Goal: Task Accomplishment & Management: Manage account settings

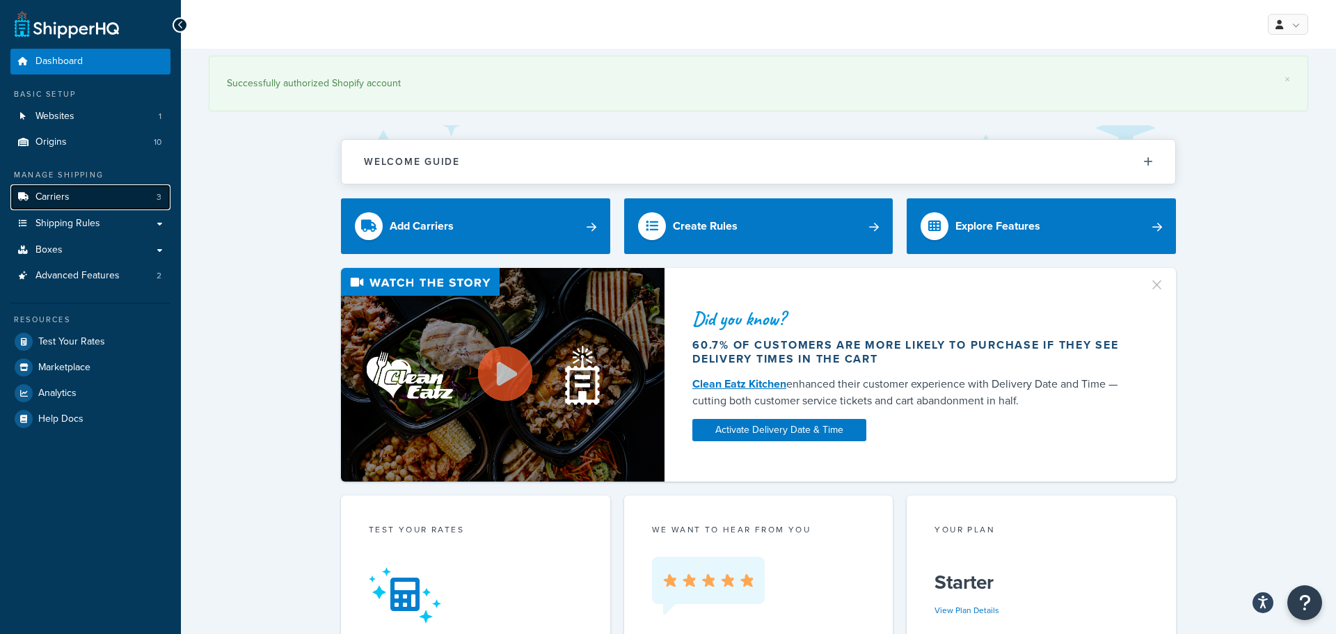
click at [98, 201] on link "Carriers 3" at bounding box center [90, 197] width 160 height 26
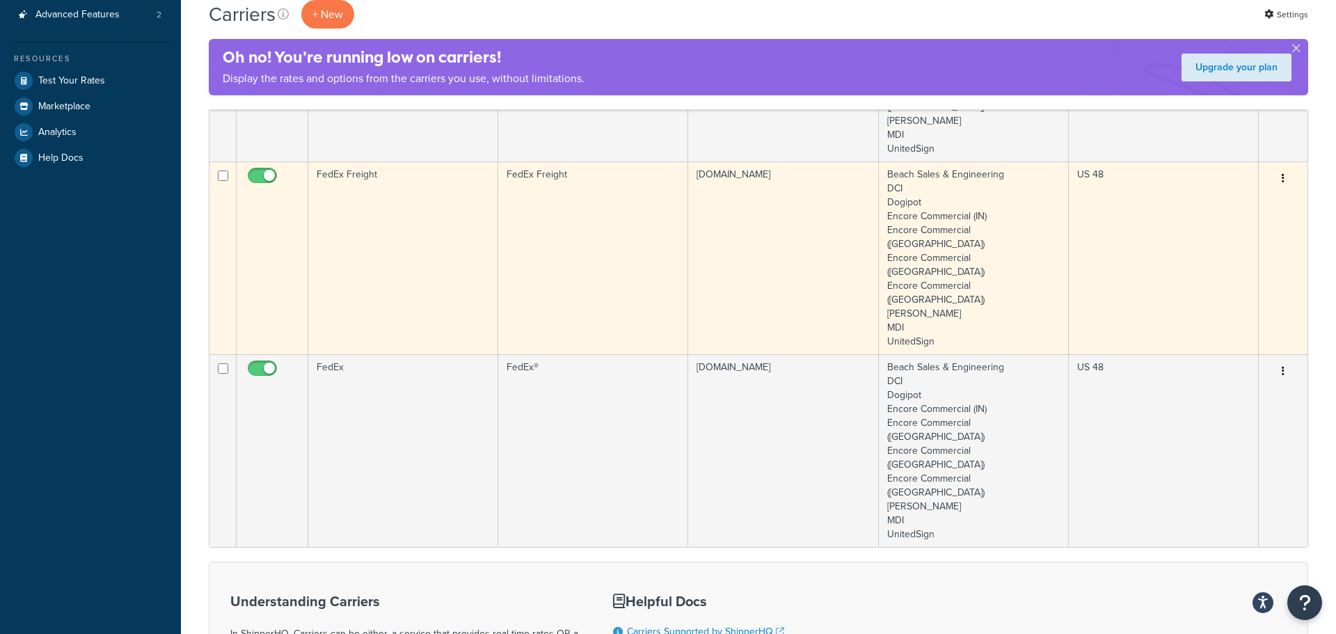
scroll to position [290, 0]
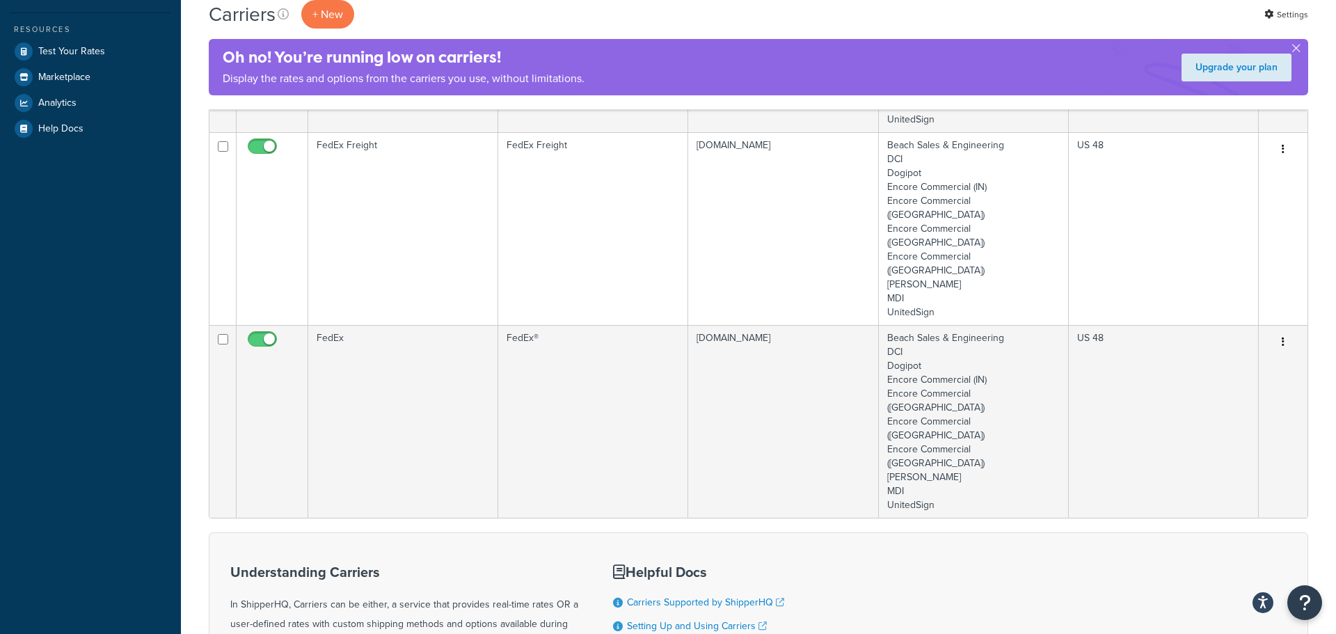
click at [757, 399] on form "Status Carrier Name Service/Type Websites Assigned To Origins Assigned To Appli…" at bounding box center [759, 356] width 1100 height 885
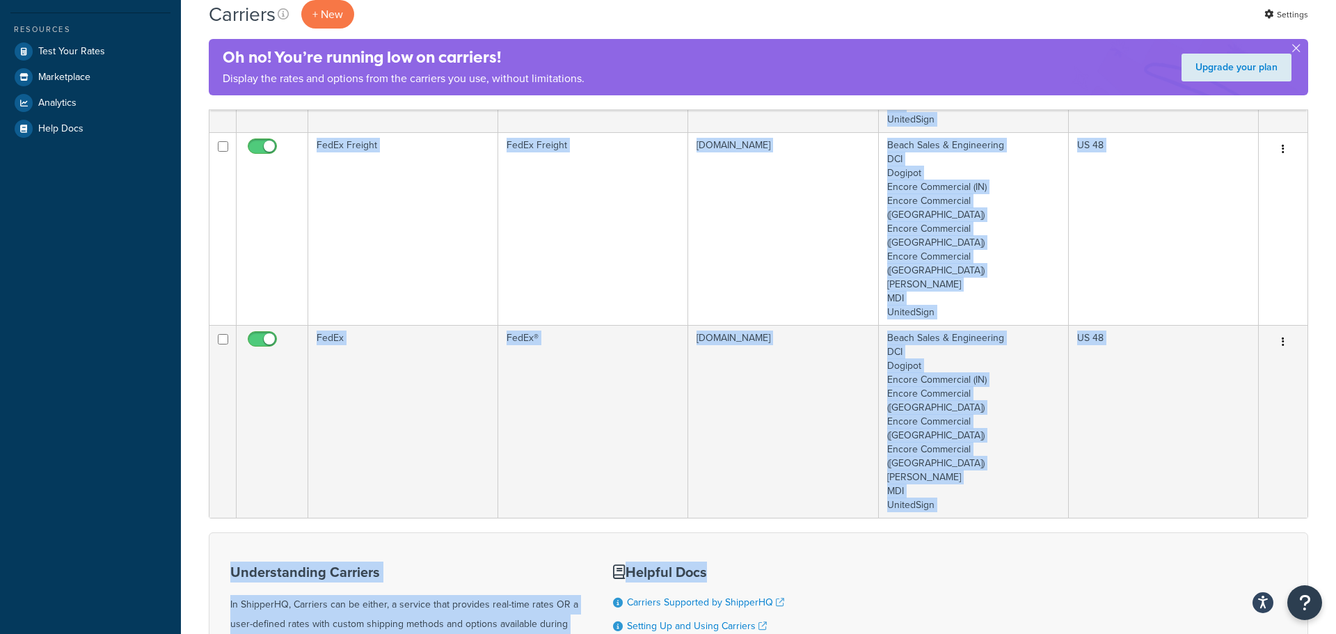
drag, startPoint x: 757, startPoint y: 399, endPoint x: 1314, endPoint y: 386, distance: 557.7
click at [1331, 386] on div "Carriers + New Settings Oh no! You’re running low on carriers! Display the rate…" at bounding box center [758, 302] width 1155 height 1089
click at [722, 405] on form "Status Carrier Name Service/Type Websites Assigned To Origins Assigned To Appli…" at bounding box center [759, 356] width 1100 height 885
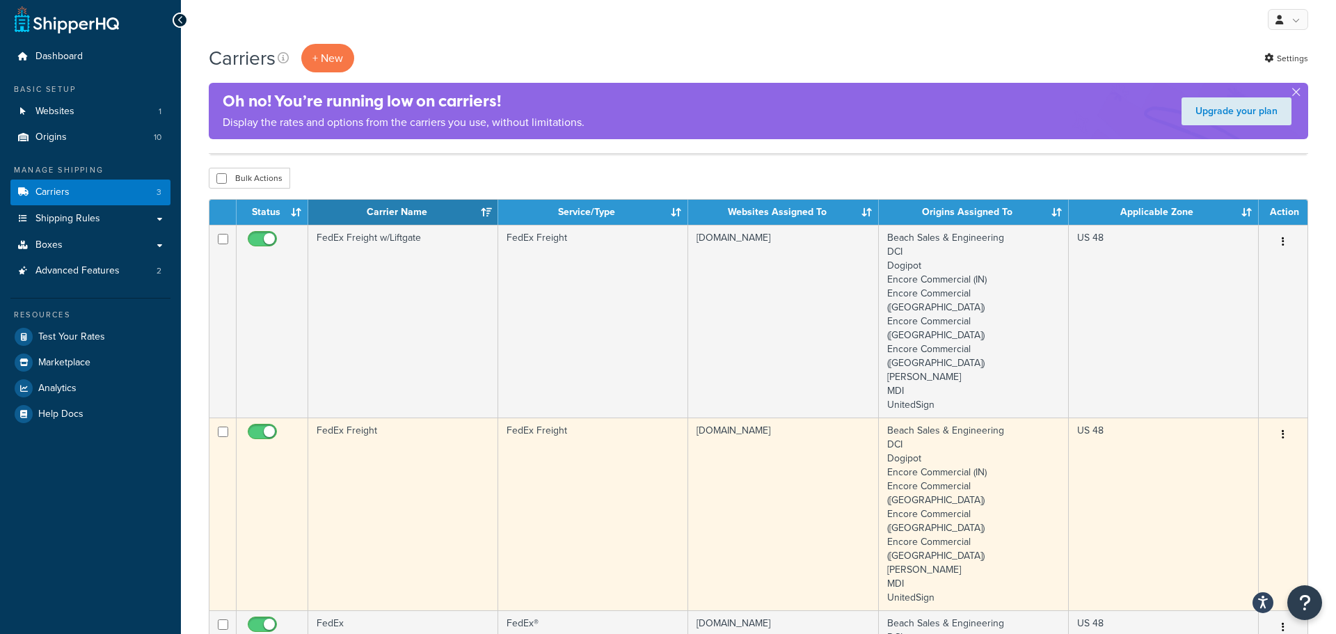
scroll to position [0, 0]
